Goal: Navigation & Orientation: Find specific page/section

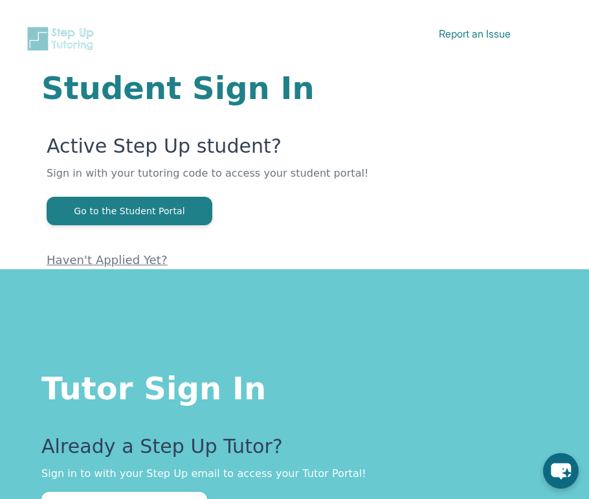
click at [57, 47] on img at bounding box center [62, 39] width 72 height 26
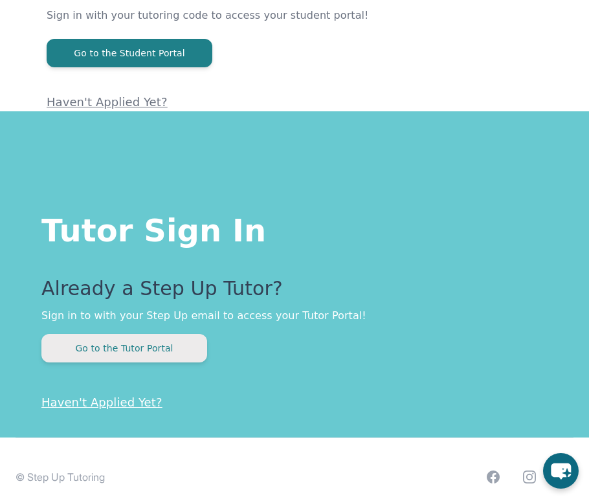
click at [141, 352] on button "Go to the Tutor Portal" at bounding box center [124, 348] width 166 height 28
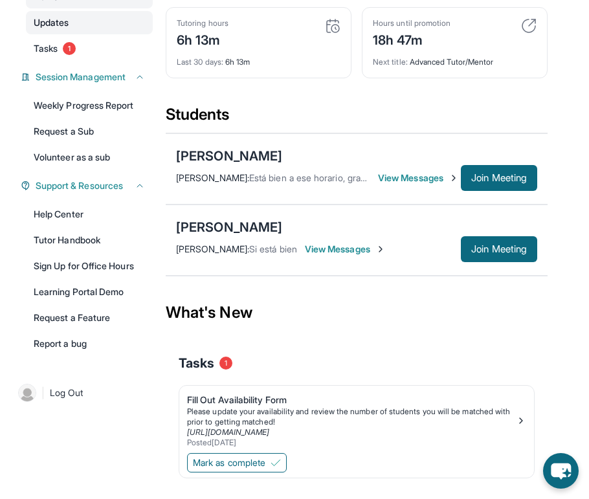
scroll to position [201, 0]
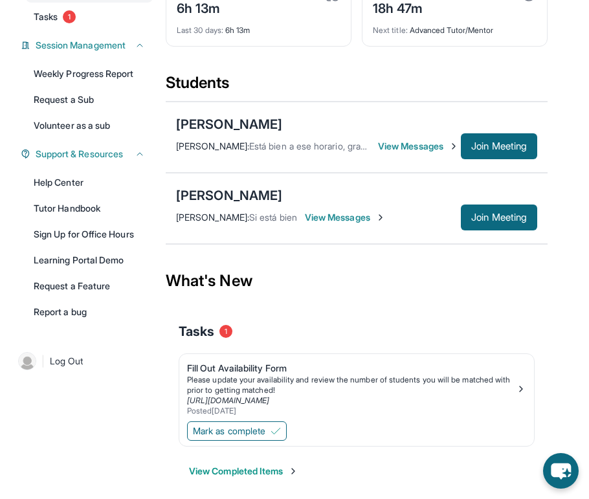
scroll to position [158, 0]
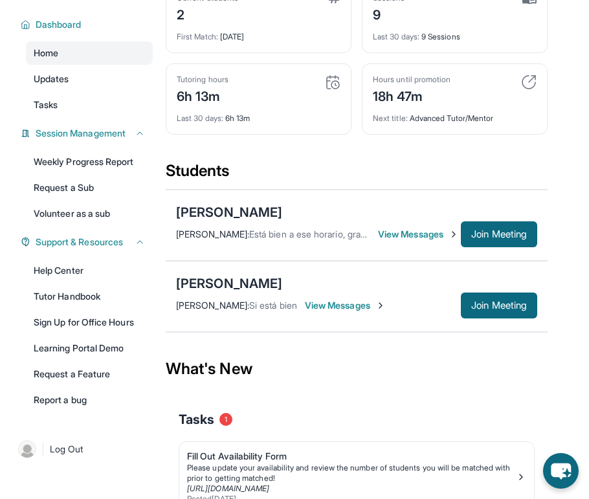
scroll to position [158, 0]
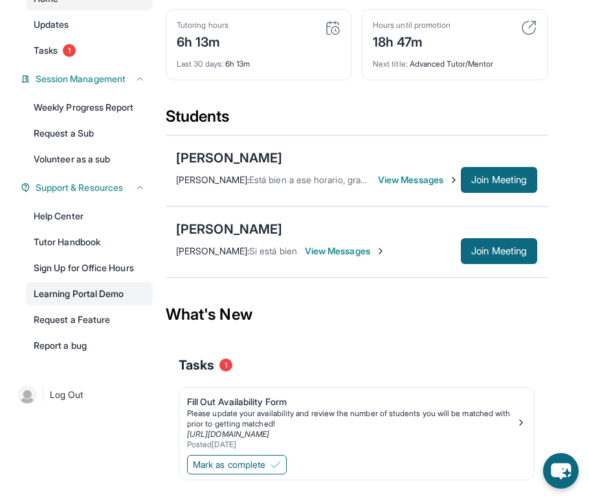
click at [97, 297] on link "Learning Portal Demo" at bounding box center [89, 293] width 127 height 23
